Goal: Transaction & Acquisition: Purchase product/service

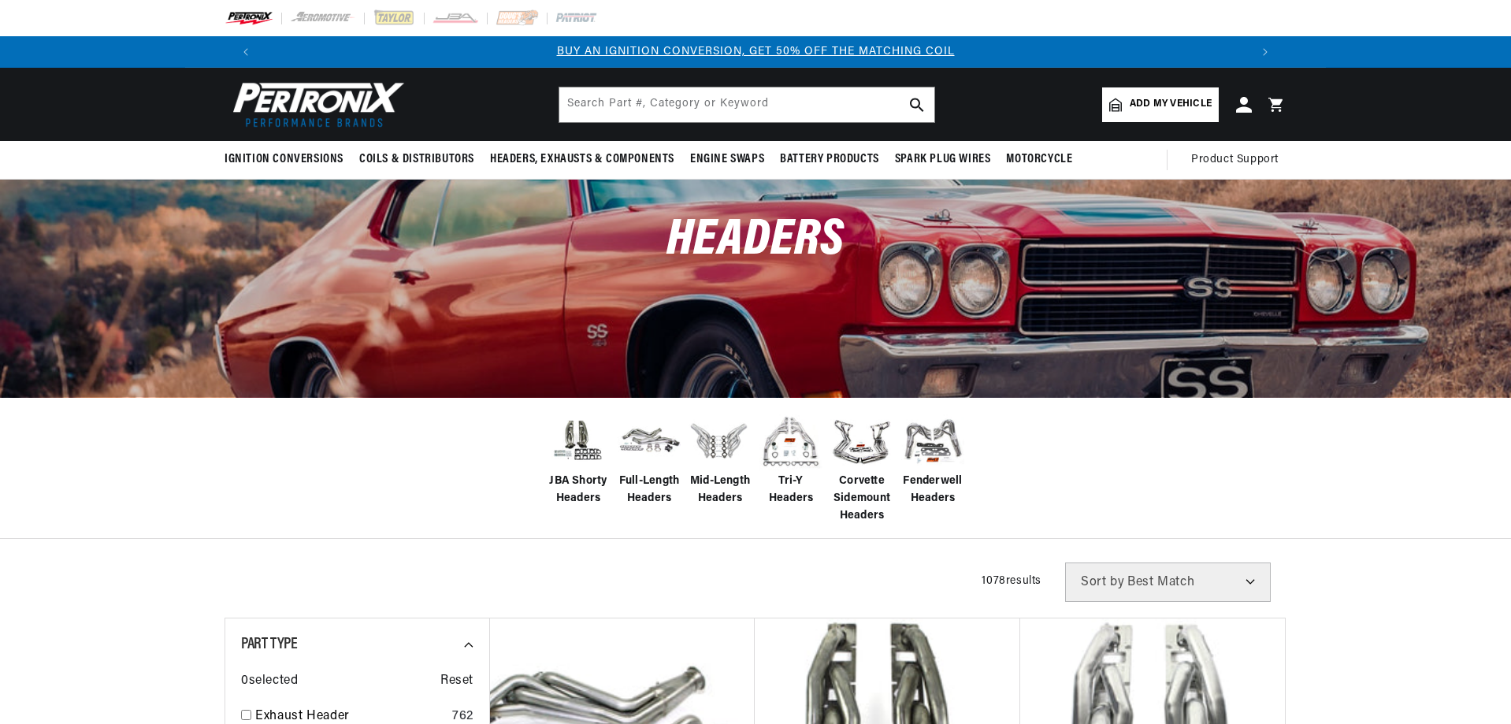
click at [1140, 104] on span "Add my vehicle" at bounding box center [1171, 104] width 82 height 15
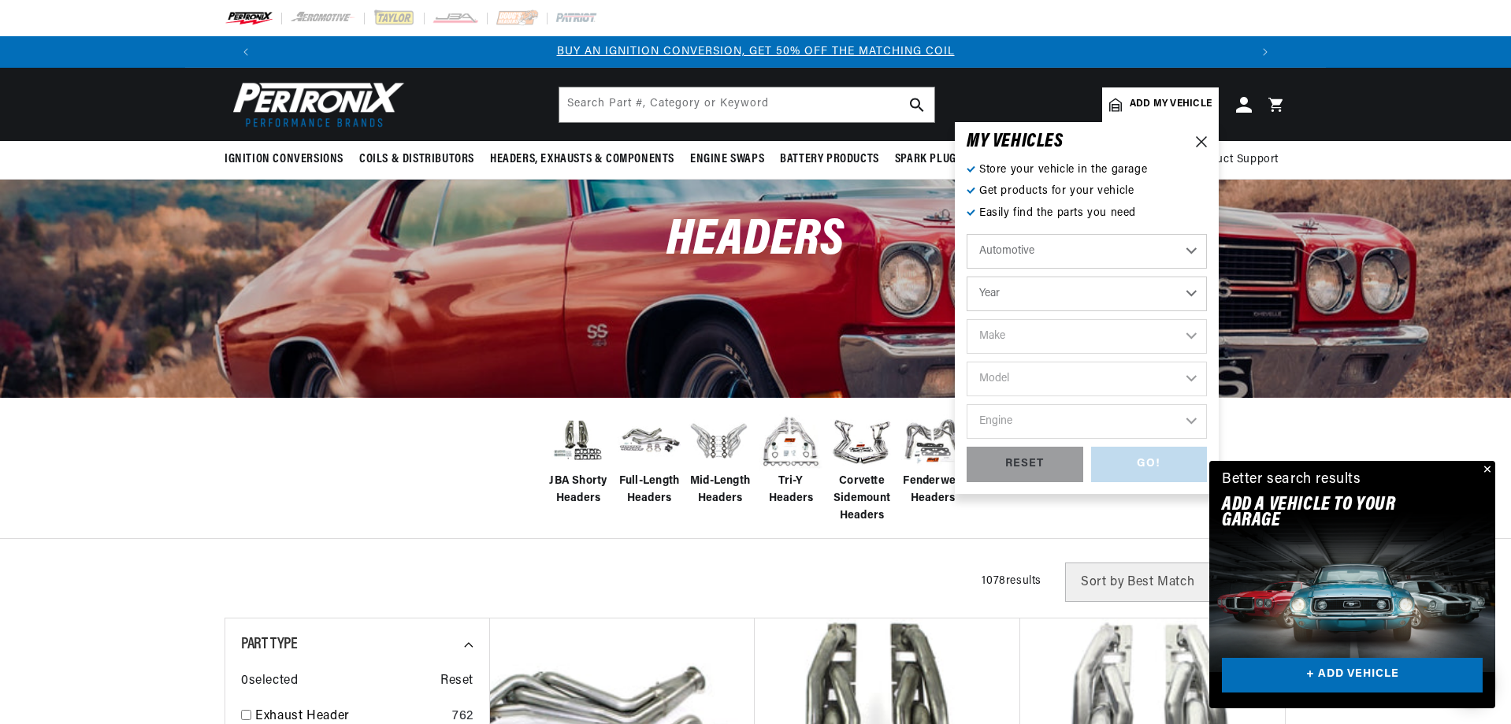
drag, startPoint x: 1074, startPoint y: 304, endPoint x: 1067, endPoint y: 290, distance: 15.9
click at [1074, 304] on select "Year 2022 2021 2020 2019 2018 2017 2016 2015 2014 2013 2012 2011 2010 2009 2008…" at bounding box center [1087, 293] width 240 height 35
select select "2004"
click at [967, 276] on select "Year 2022 2021 2020 2019 2018 2017 2016 2015 2014 2013 2012 2011 2010 2009 2008…" at bounding box center [1087, 293] width 240 height 35
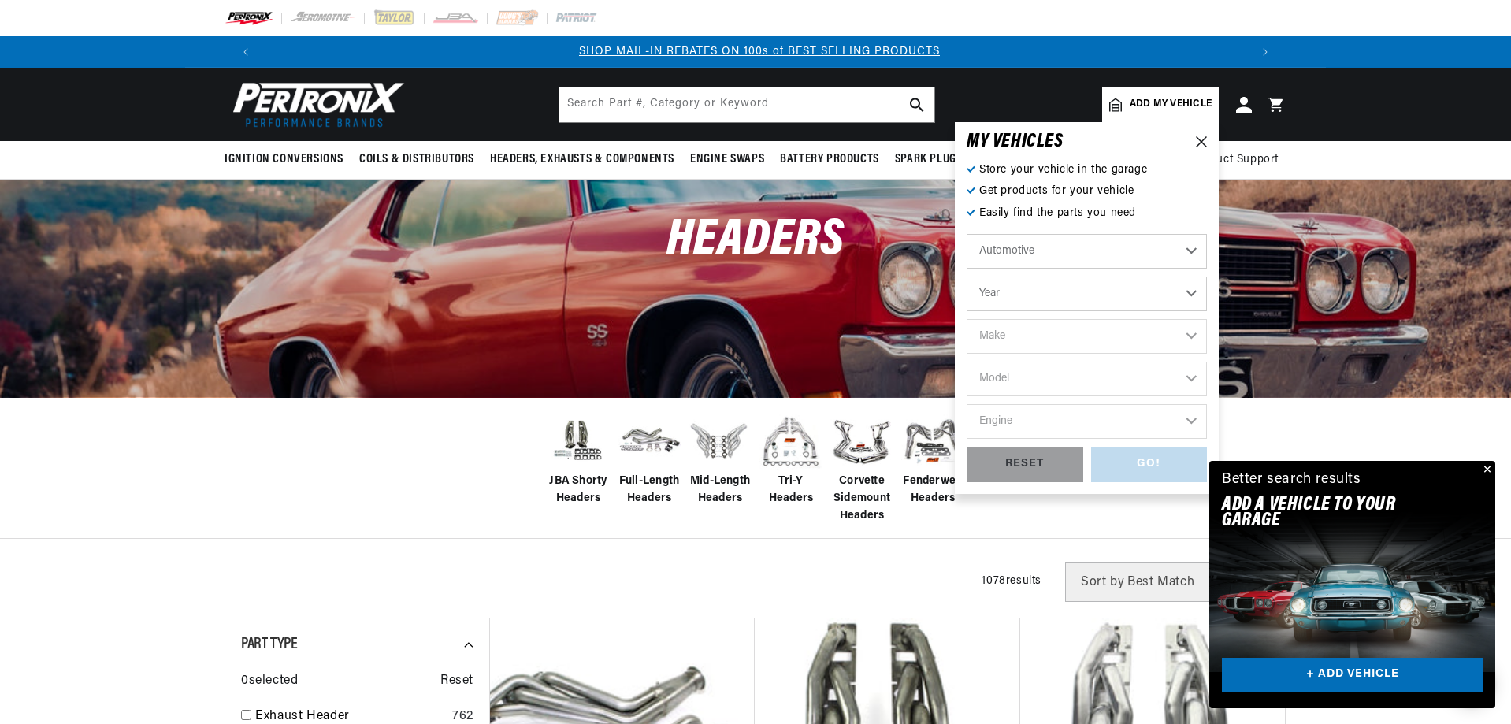
select select "2004"
click at [1074, 329] on select "Make Avanti Buick Cadillac Chevrolet Chrysler Dodge Ford GMC Hummer Isuzu Jeep …" at bounding box center [1087, 336] width 240 height 35
select select "Dodge"
click at [967, 319] on select "Make Avanti Buick Cadillac Chevrolet Chrysler Dodge Ford GMC Hummer Isuzu Jeep …" at bounding box center [1087, 336] width 240 height 35
select select "Dodge"
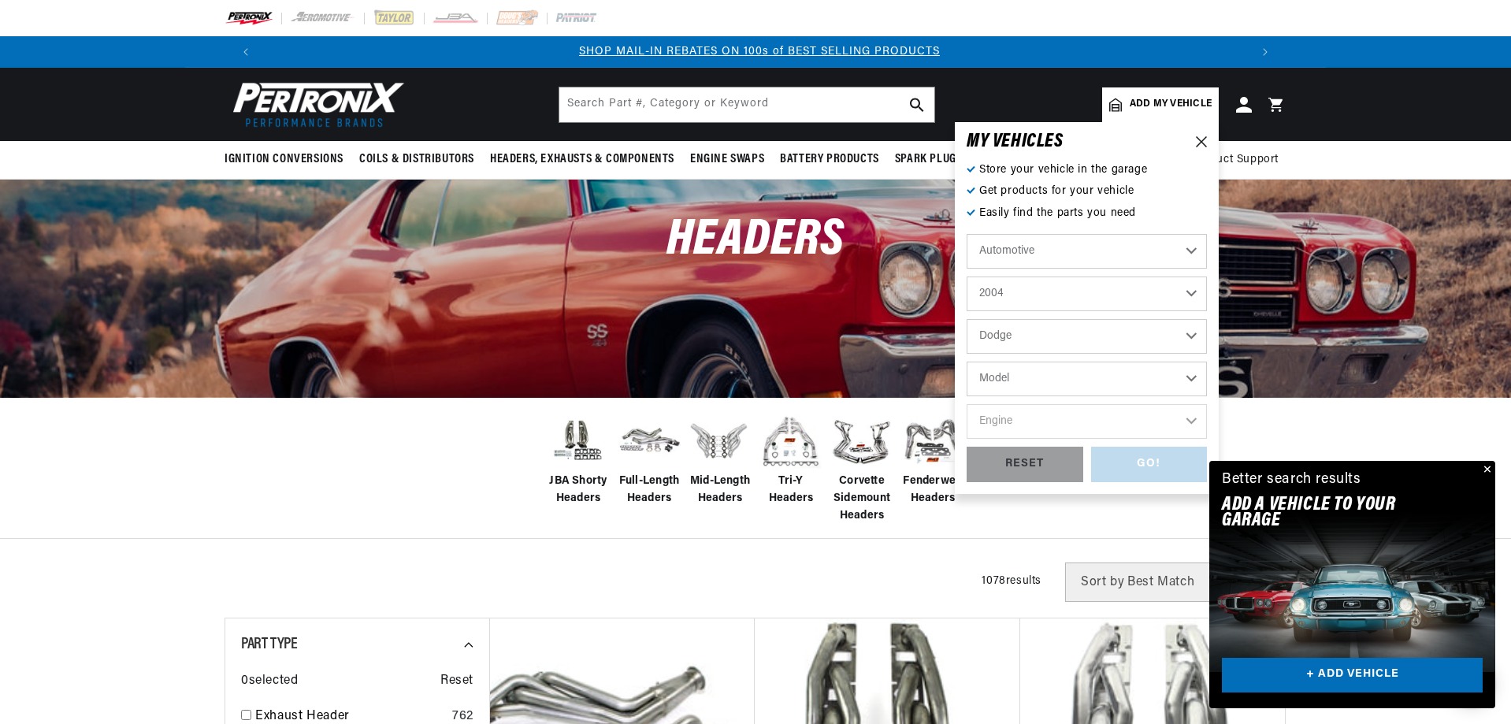
click at [996, 376] on select "Model Caravan Dakota Durango Grand Caravan Neon Ram 1500 Ram 2500 Ram 3500 Viper" at bounding box center [1087, 379] width 240 height 35
select select "Ram-1500"
click at [967, 362] on select "Model Caravan Dakota Durango Grand Caravan Neon Ram 1500 Ram 2500 Ram 3500 Viper" at bounding box center [1087, 379] width 240 height 35
select select "Ram-1500"
drag, startPoint x: 1087, startPoint y: 421, endPoint x: 1064, endPoint y: 407, distance: 26.5
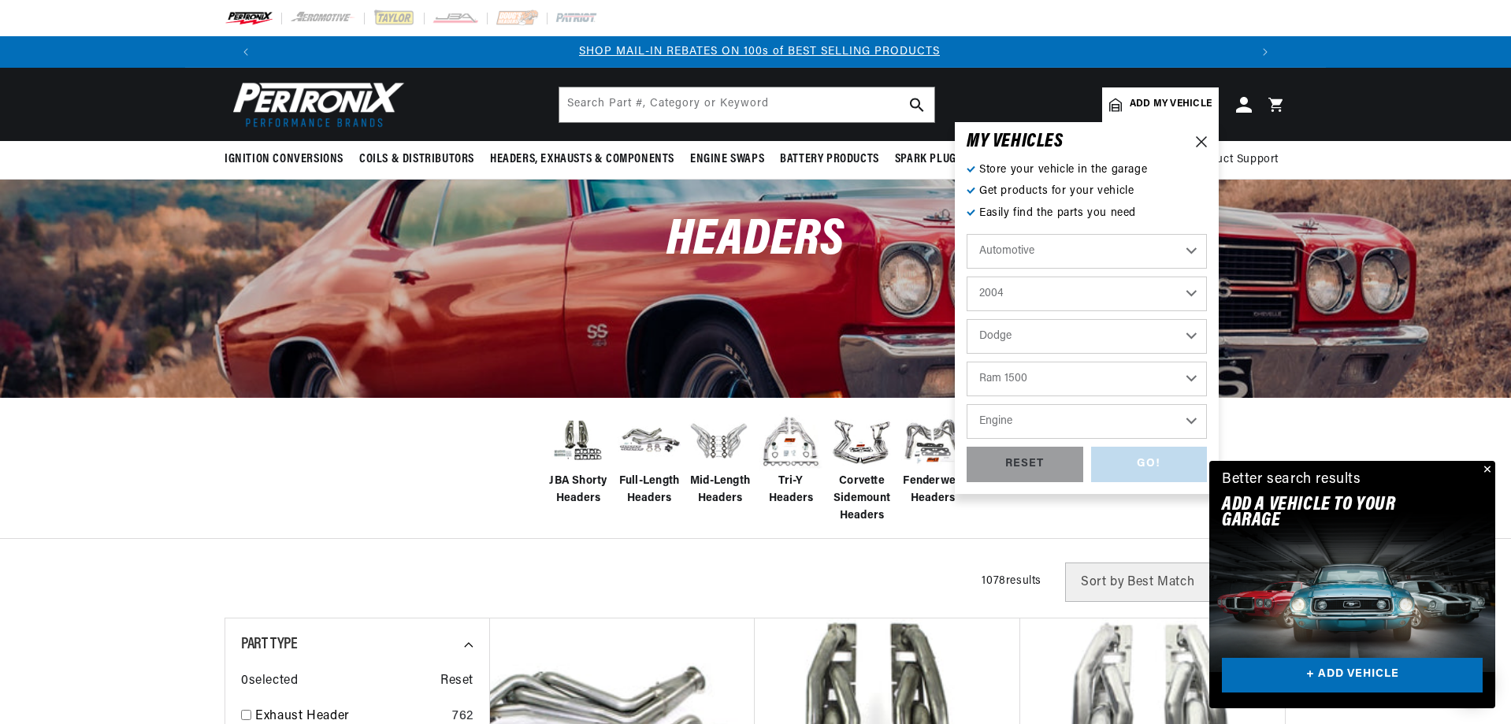
click at [1086, 421] on select "Engine 3.7L 4.7L 5.7L 8.3L" at bounding box center [1087, 421] width 240 height 35
select select "5.7L"
click at [967, 404] on select "Engine 3.7L 4.7L 5.7L 8.3L" at bounding box center [1087, 421] width 240 height 35
select select "5.7L"
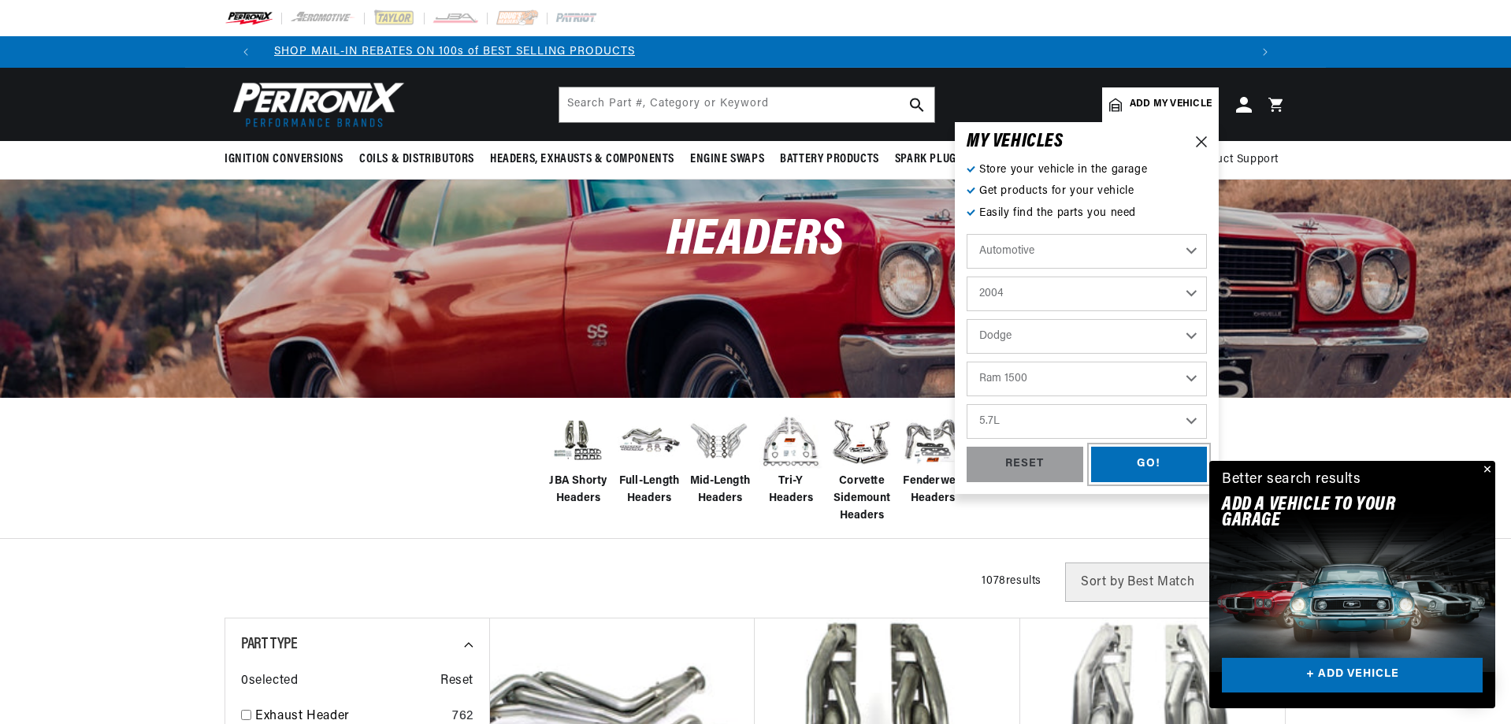
click at [1146, 458] on div "GO!" at bounding box center [1149, 464] width 117 height 35
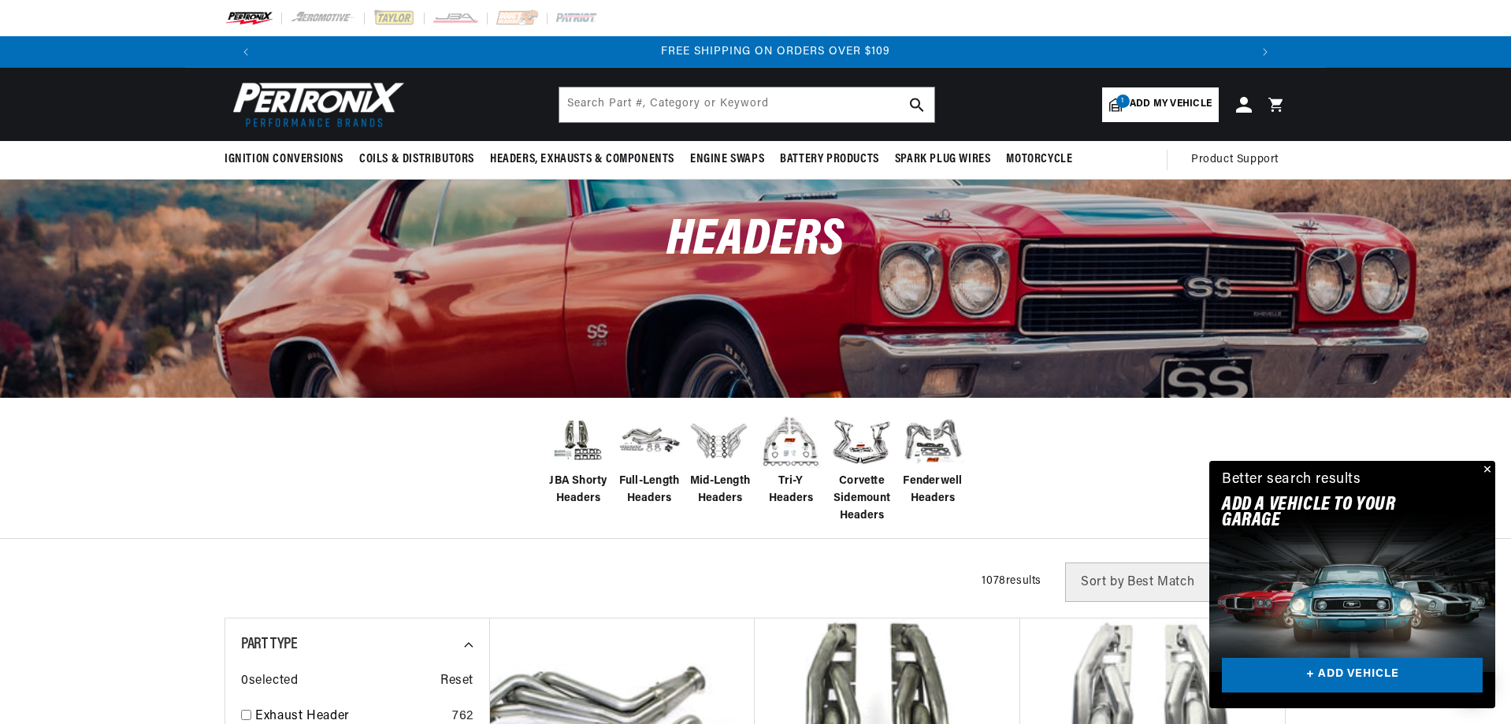
scroll to position [0, 1968]
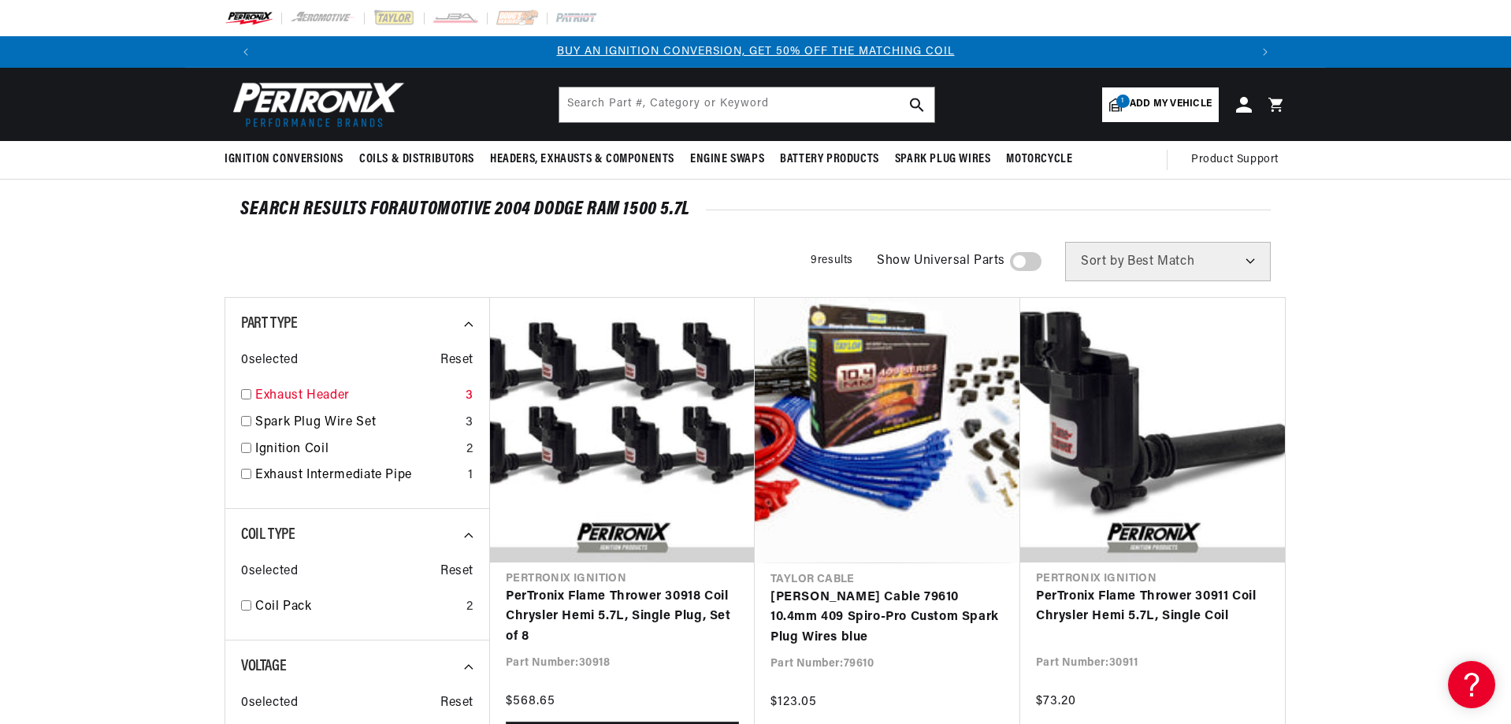
click at [267, 390] on link "Exhaust Header" at bounding box center [357, 396] width 204 height 20
checkbox input "true"
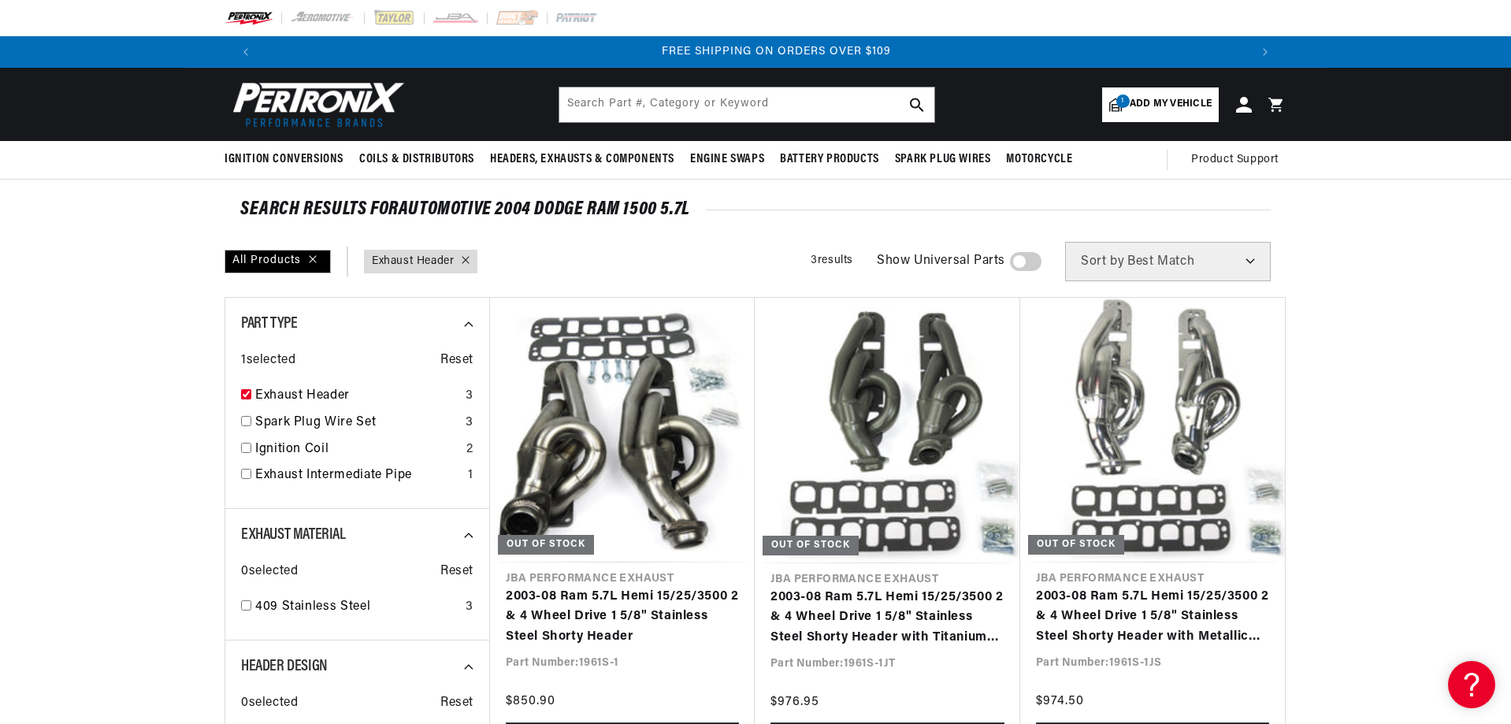
scroll to position [0, 1968]
